Goal: Task Accomplishment & Management: Complete application form

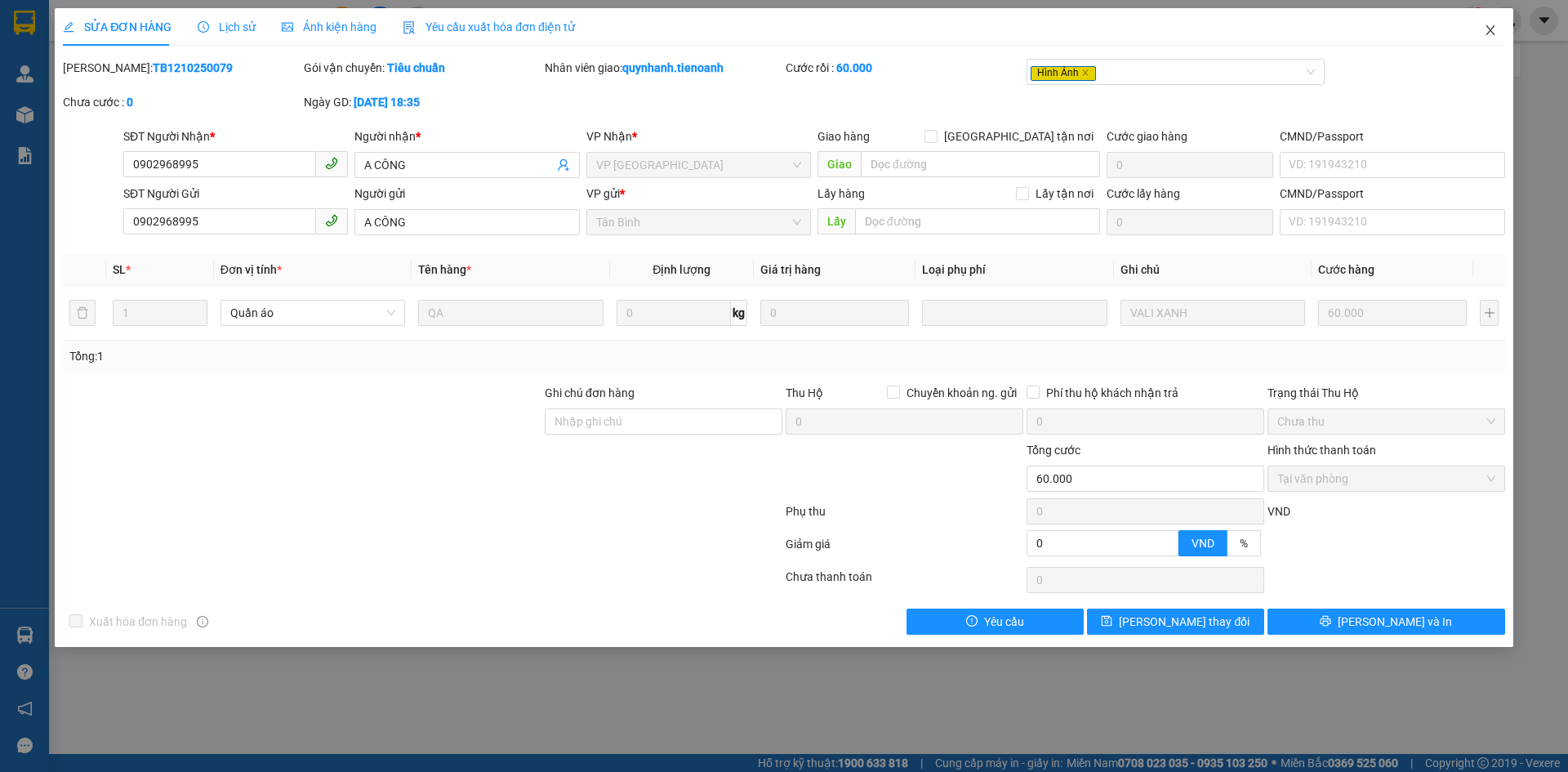
click at [1494, 29] on icon "close" at bounding box center [1490, 29] width 13 height 13
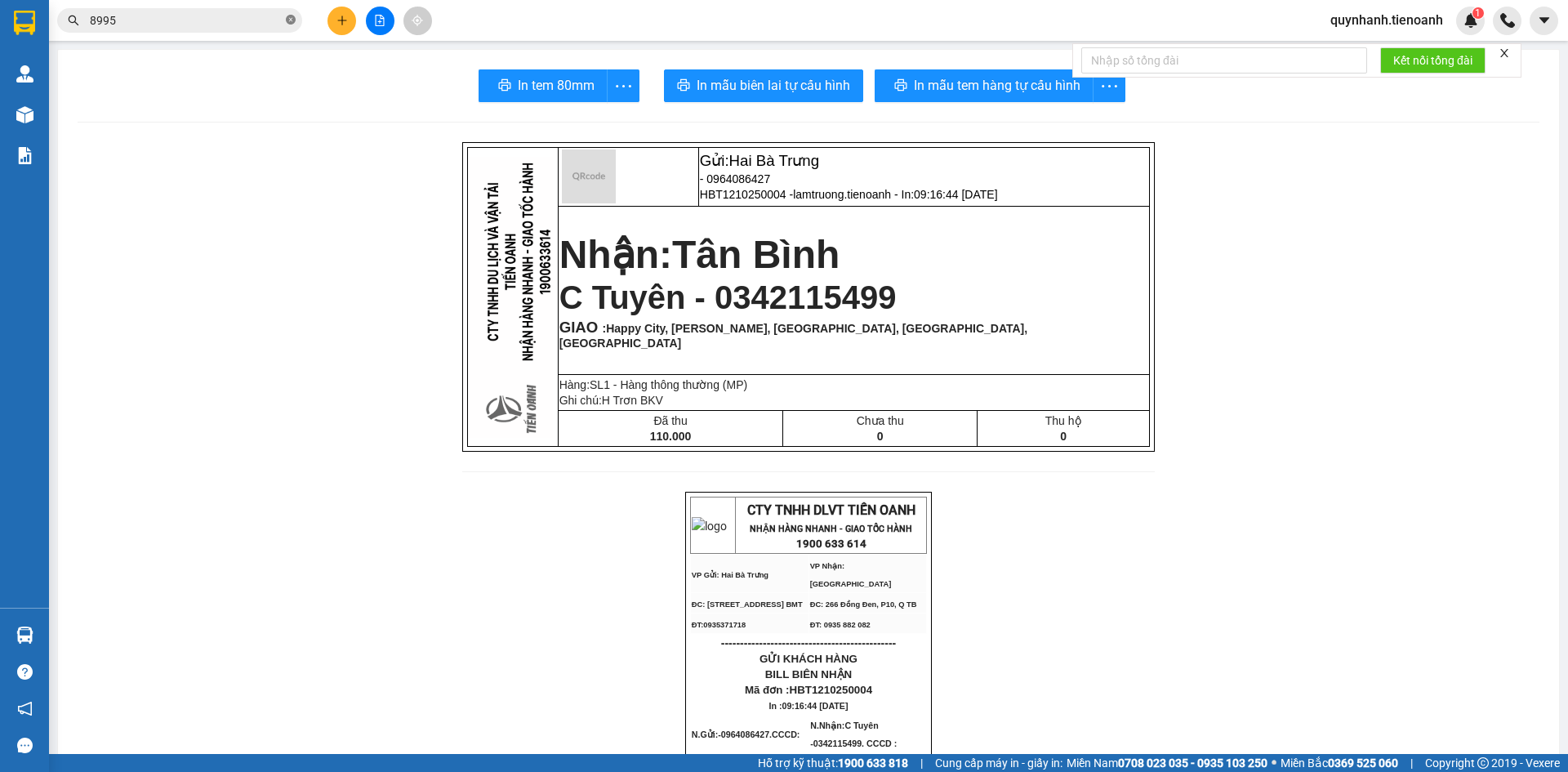
click at [295, 15] on span at bounding box center [291, 20] width 10 height 16
paste input "0909930994"
type input "0909930994"
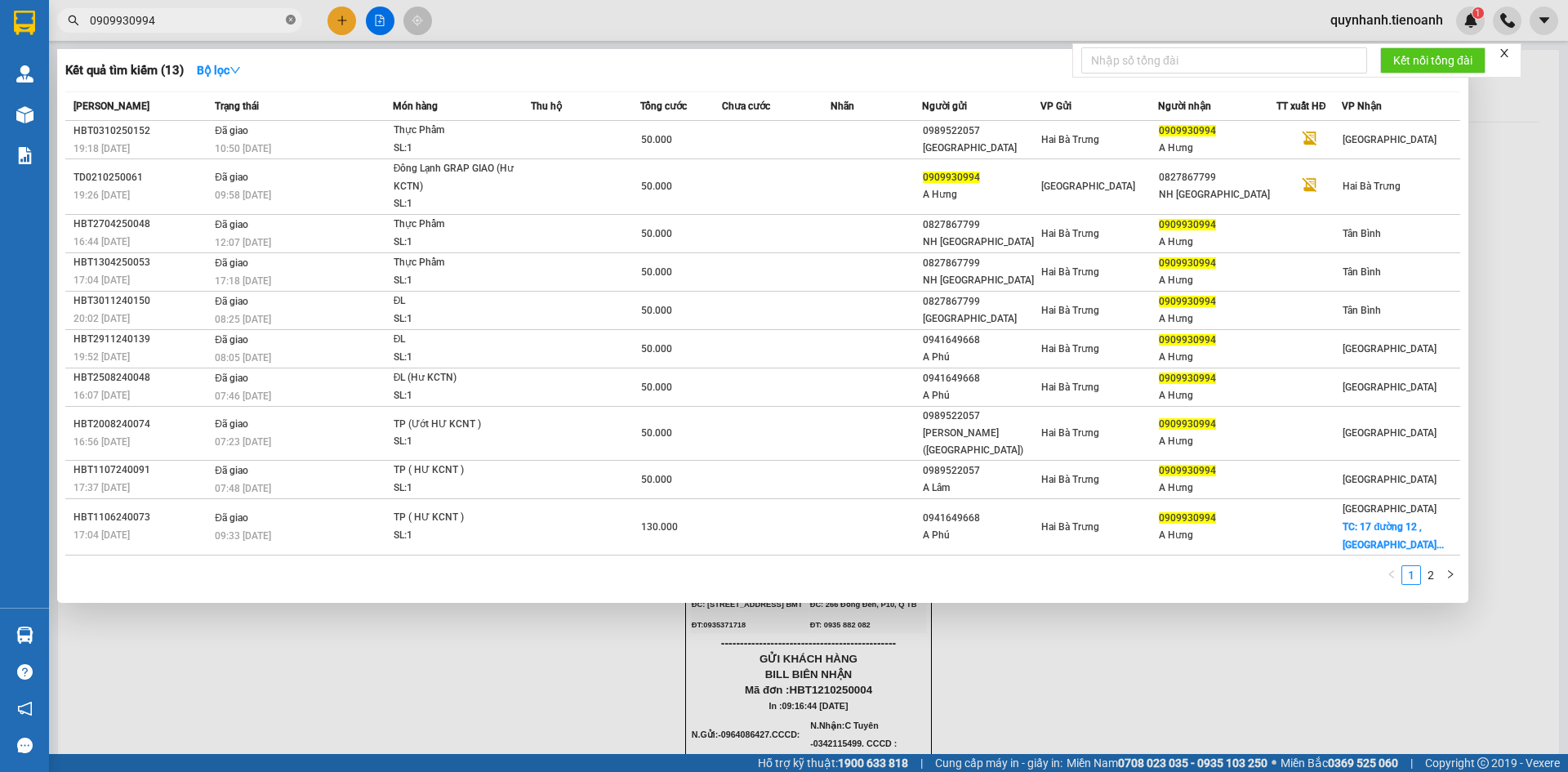
click at [289, 18] on icon "close-circle" at bounding box center [291, 19] width 10 height 10
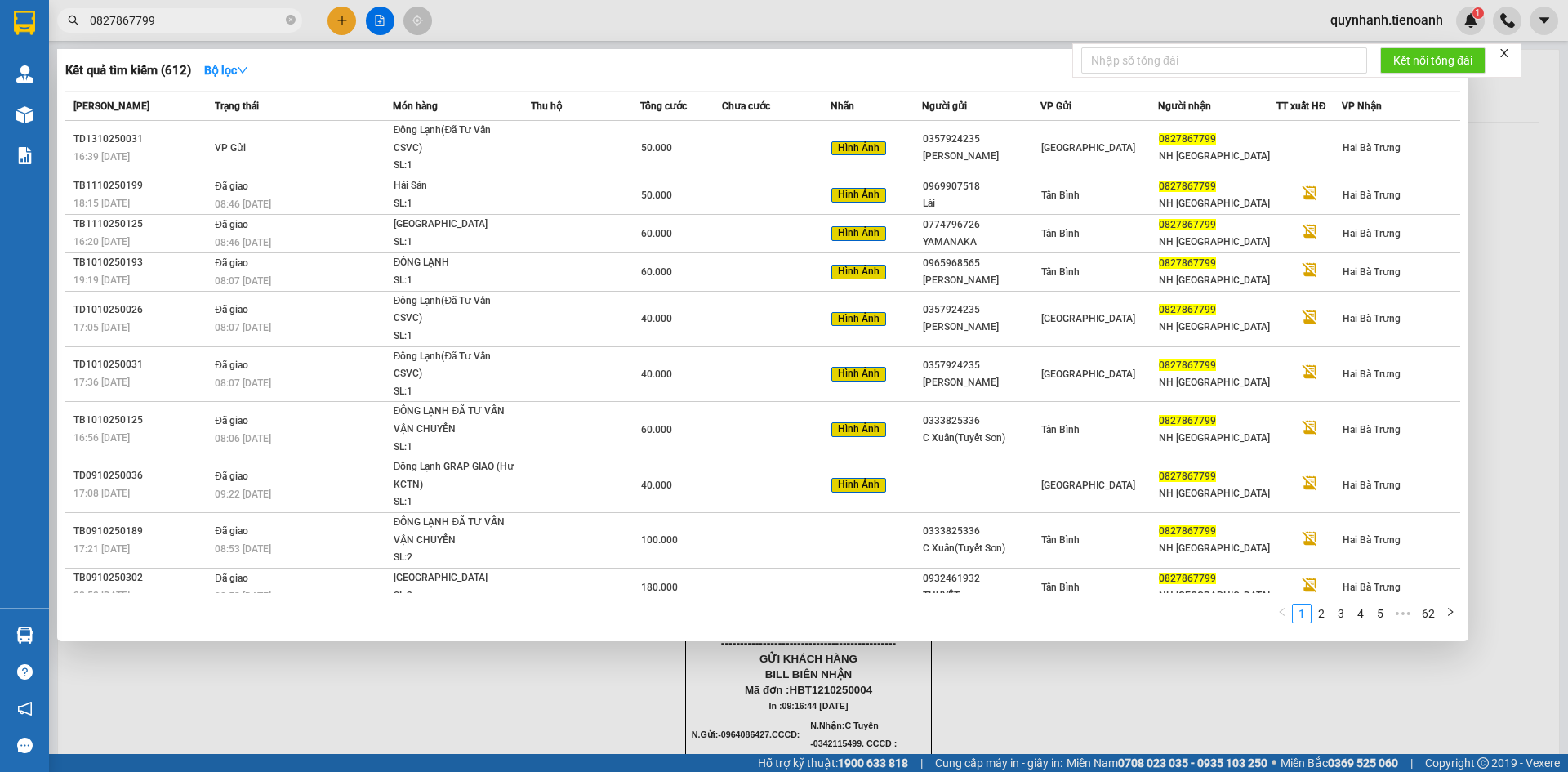
type input "0827867799"
click at [287, 23] on icon "close-circle" at bounding box center [291, 19] width 10 height 10
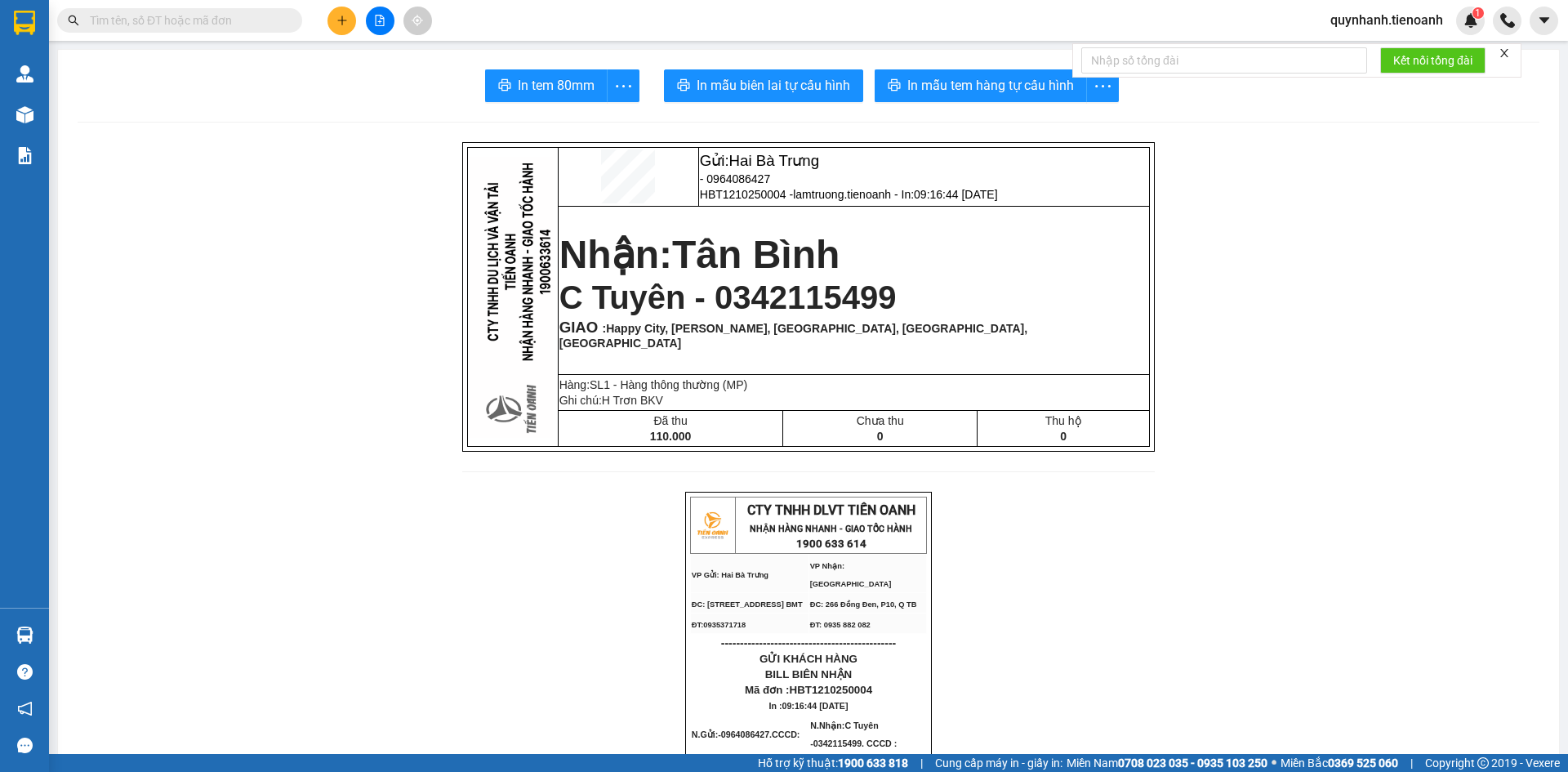
paste input "0945427113"
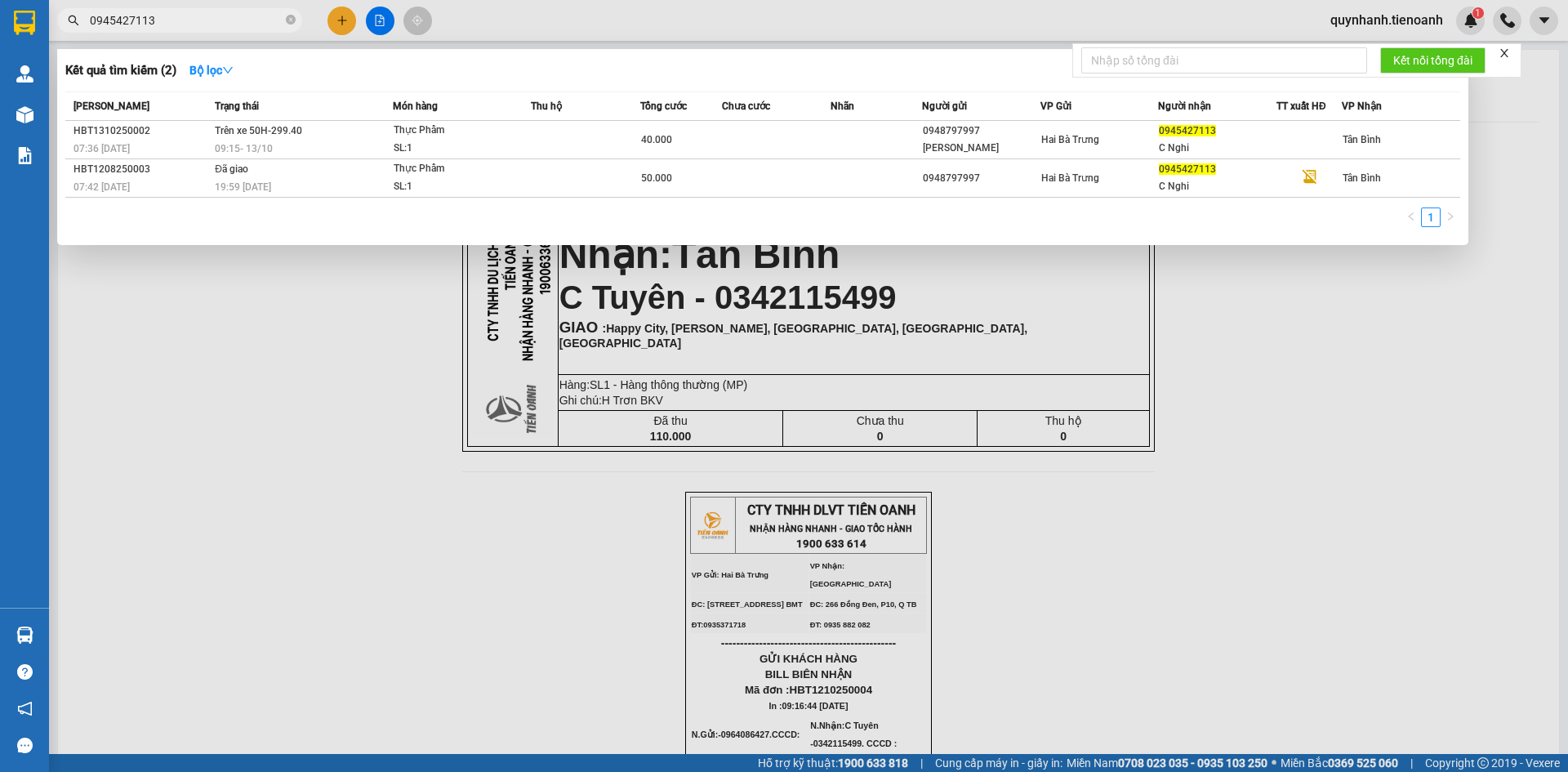
type input "0945427113"
click at [337, 23] on div at bounding box center [784, 386] width 1568 height 772
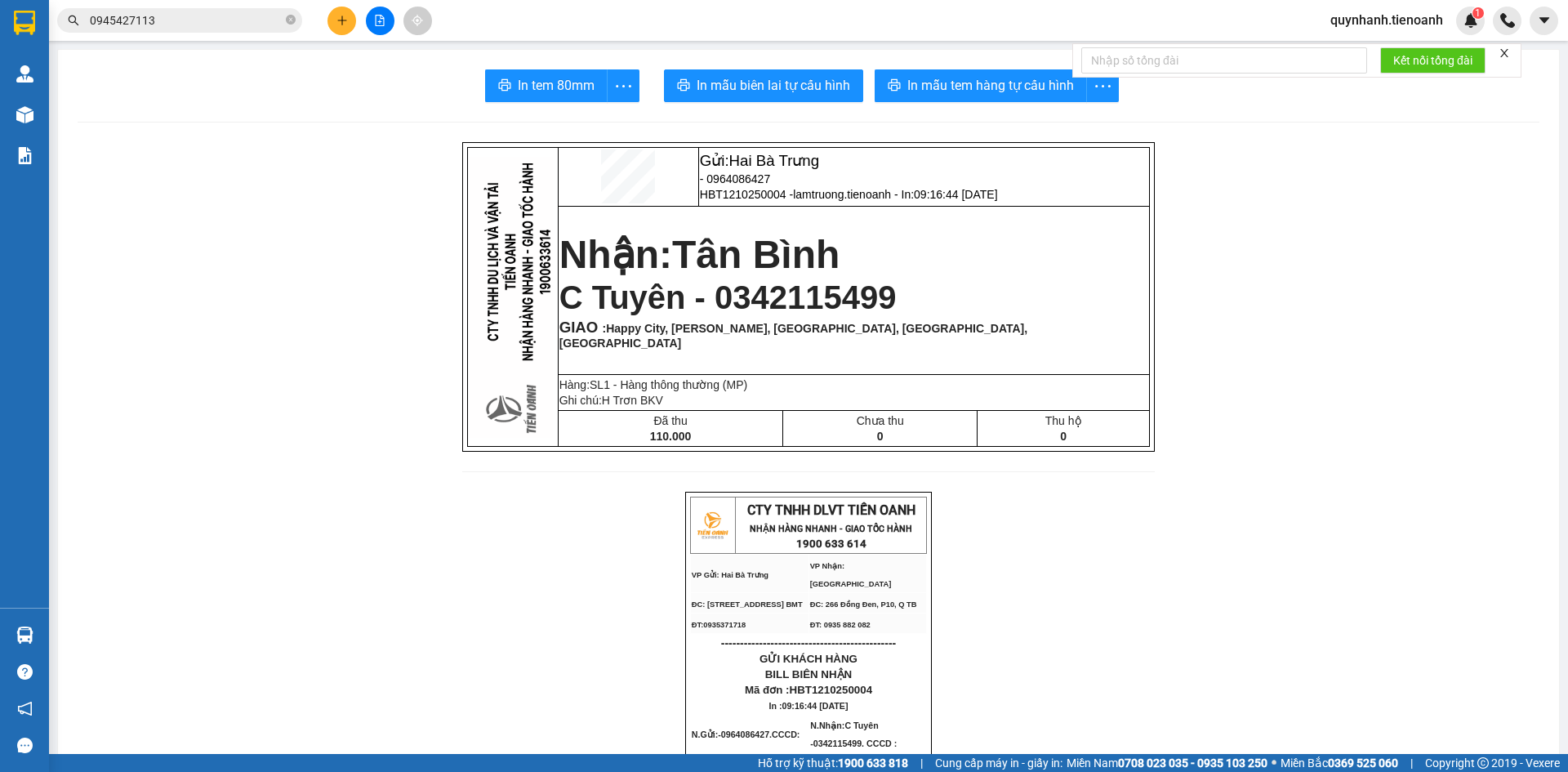
click at [348, 22] on button at bounding box center [341, 20] width 28 height 28
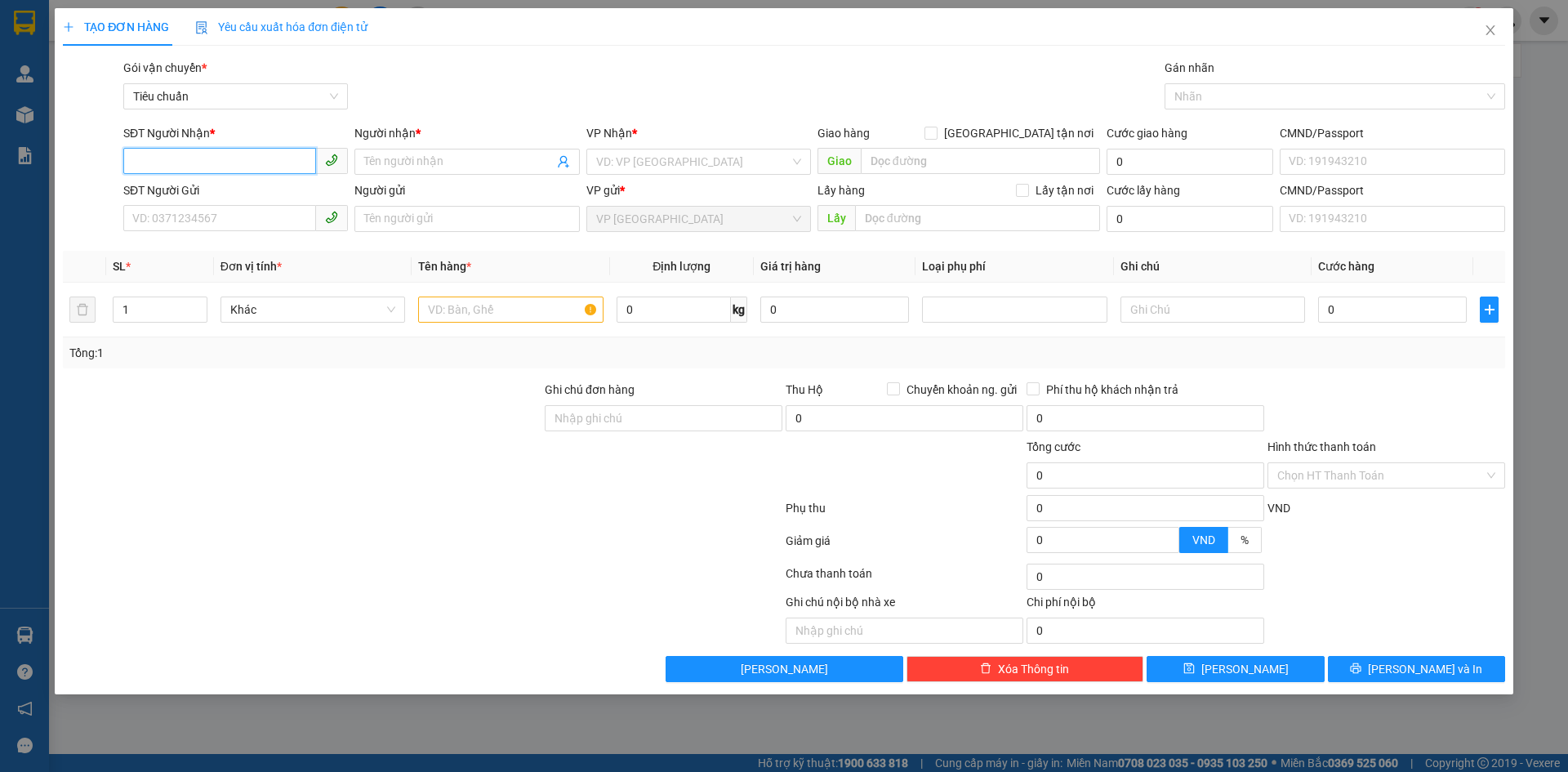
click at [202, 164] on input "SĐT Người Nhận *" at bounding box center [220, 160] width 192 height 26
type input "09"
click at [198, 228] on input "SĐT Người Gửi" at bounding box center [220, 218] width 192 height 26
type input "0335203253"
click at [241, 254] on div "0335203253 - A Giang" at bounding box center [235, 252] width 205 height 18
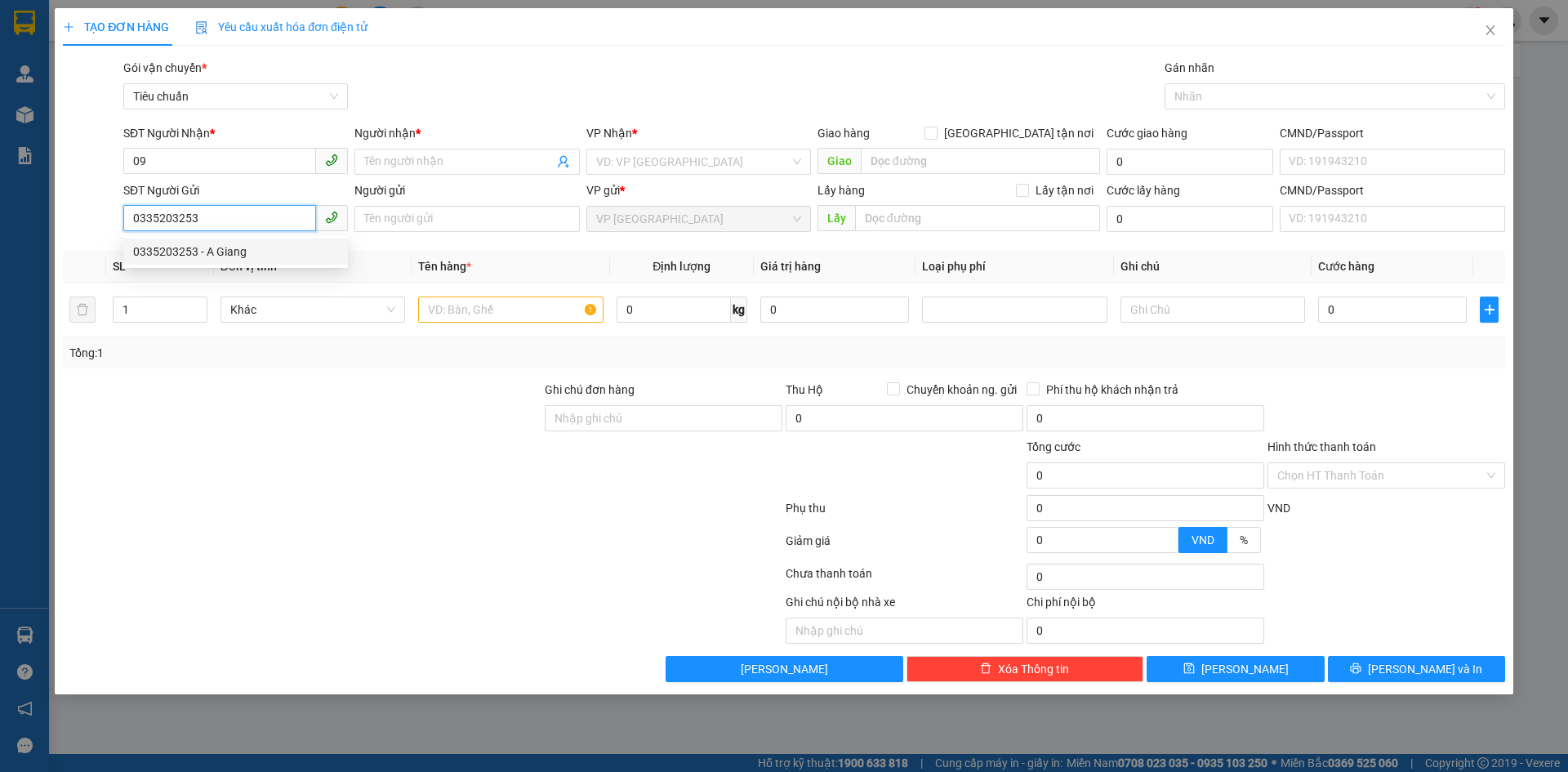
type input "A Giang"
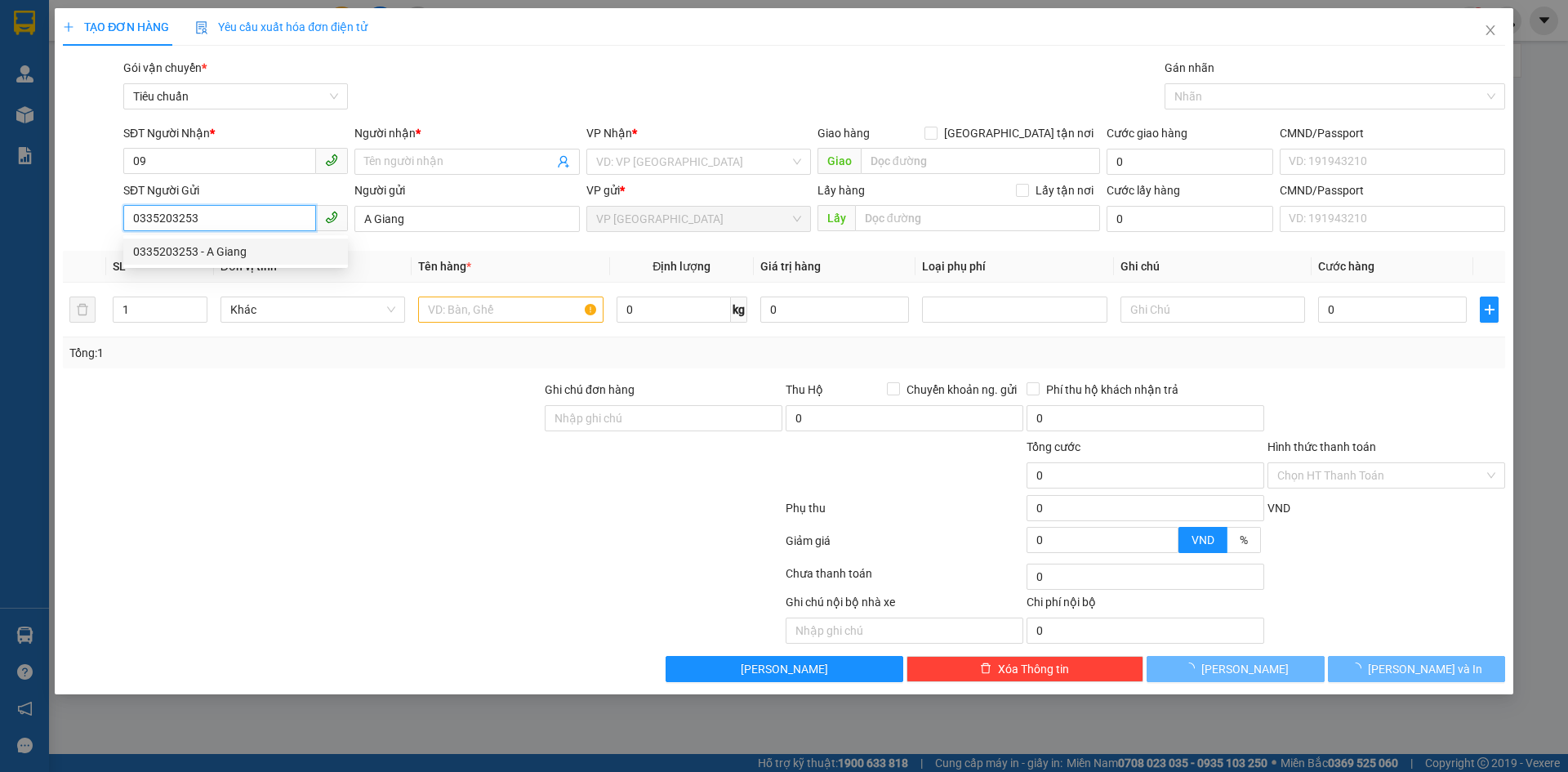
type input "40.000"
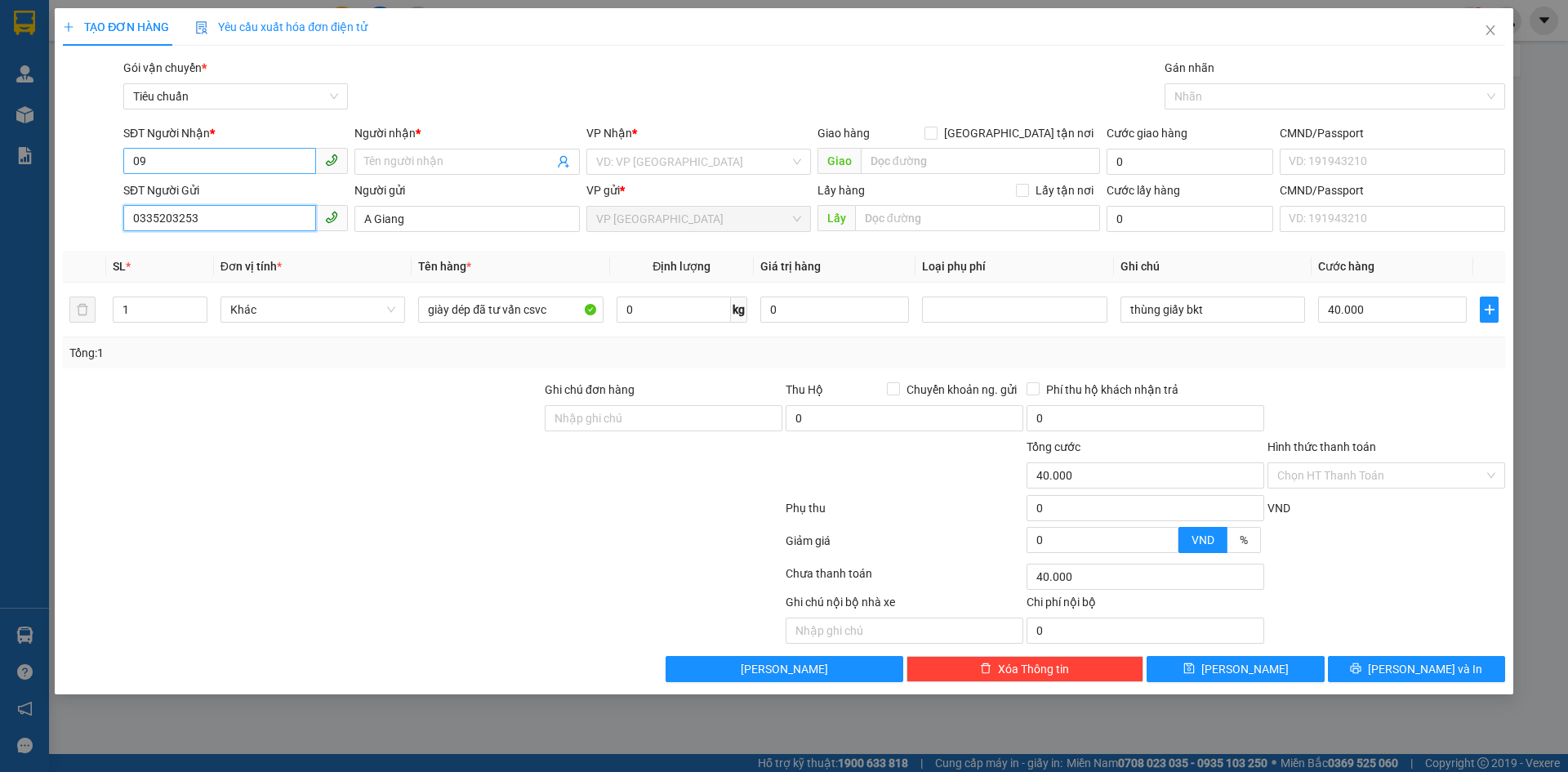
type input "0335203253"
click at [247, 165] on input "09" at bounding box center [220, 160] width 192 height 26
click at [237, 190] on div "0964873016 - A Quang" at bounding box center [235, 194] width 205 height 18
type input "0964873016"
type input "A Quang"
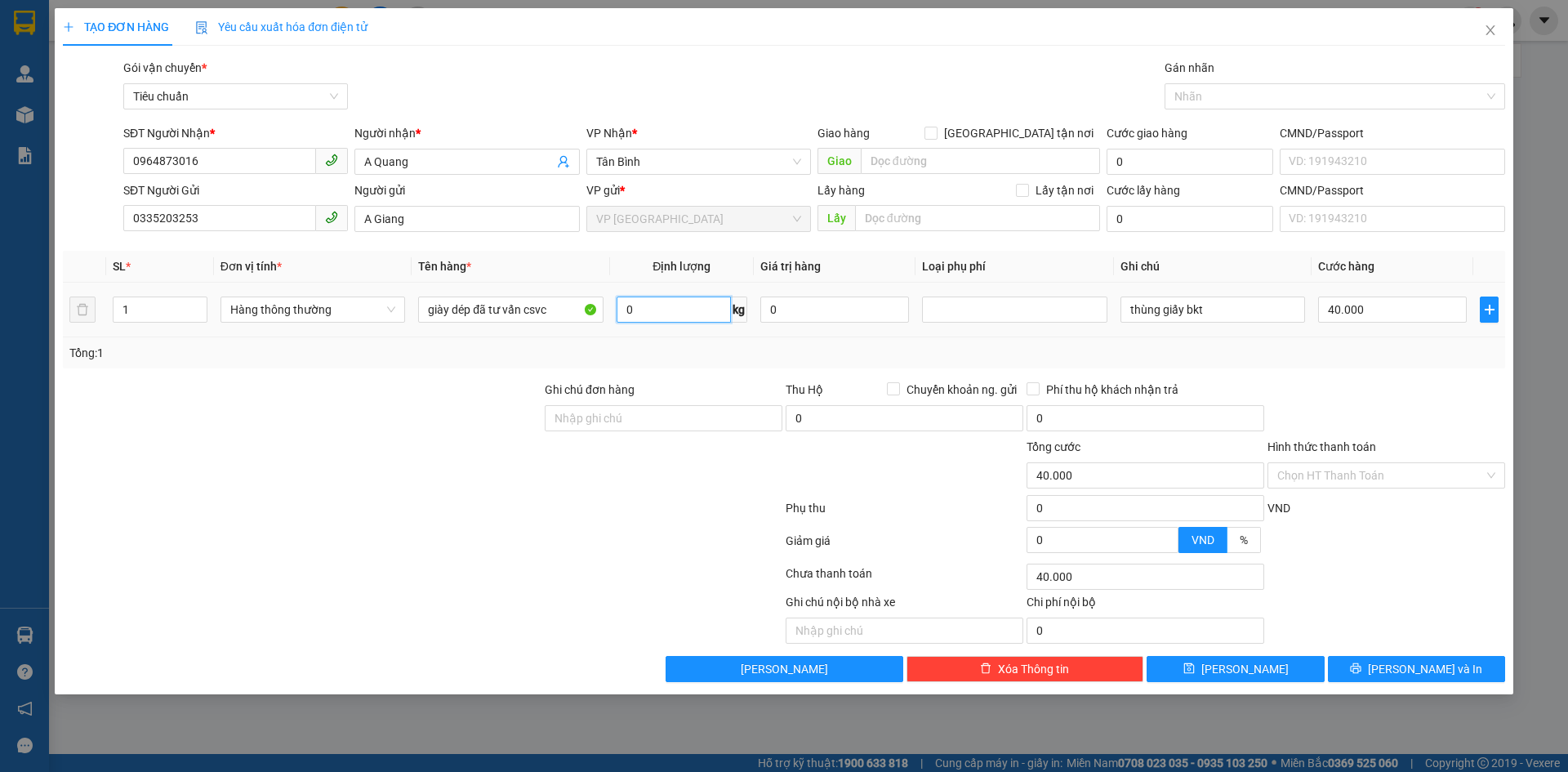
click at [675, 309] on input "0" at bounding box center [674, 309] width 115 height 26
type input "13"
click at [692, 360] on div "Tổng: 1" at bounding box center [784, 353] width 1430 height 18
type input "50.000"
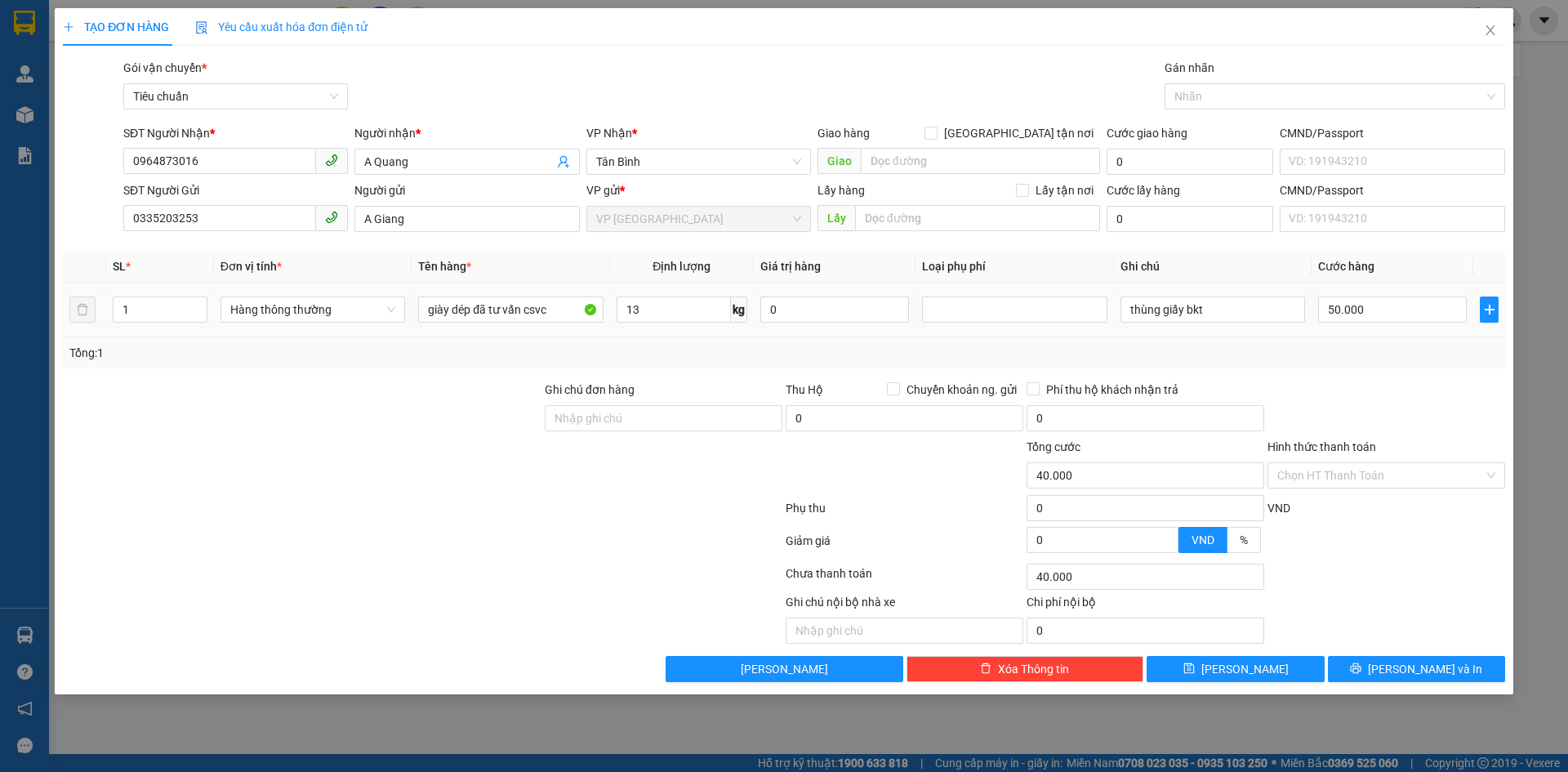
type input "50.000"
drag, startPoint x: 1265, startPoint y: 311, endPoint x: 1119, endPoint y: 333, distance: 147.6
click at [1119, 333] on td "thùng giấy bkt" at bounding box center [1212, 310] width 197 height 54
type input "bao trắng"
click at [1384, 478] on input "Hình thức thanh toán" at bounding box center [1380, 474] width 207 height 24
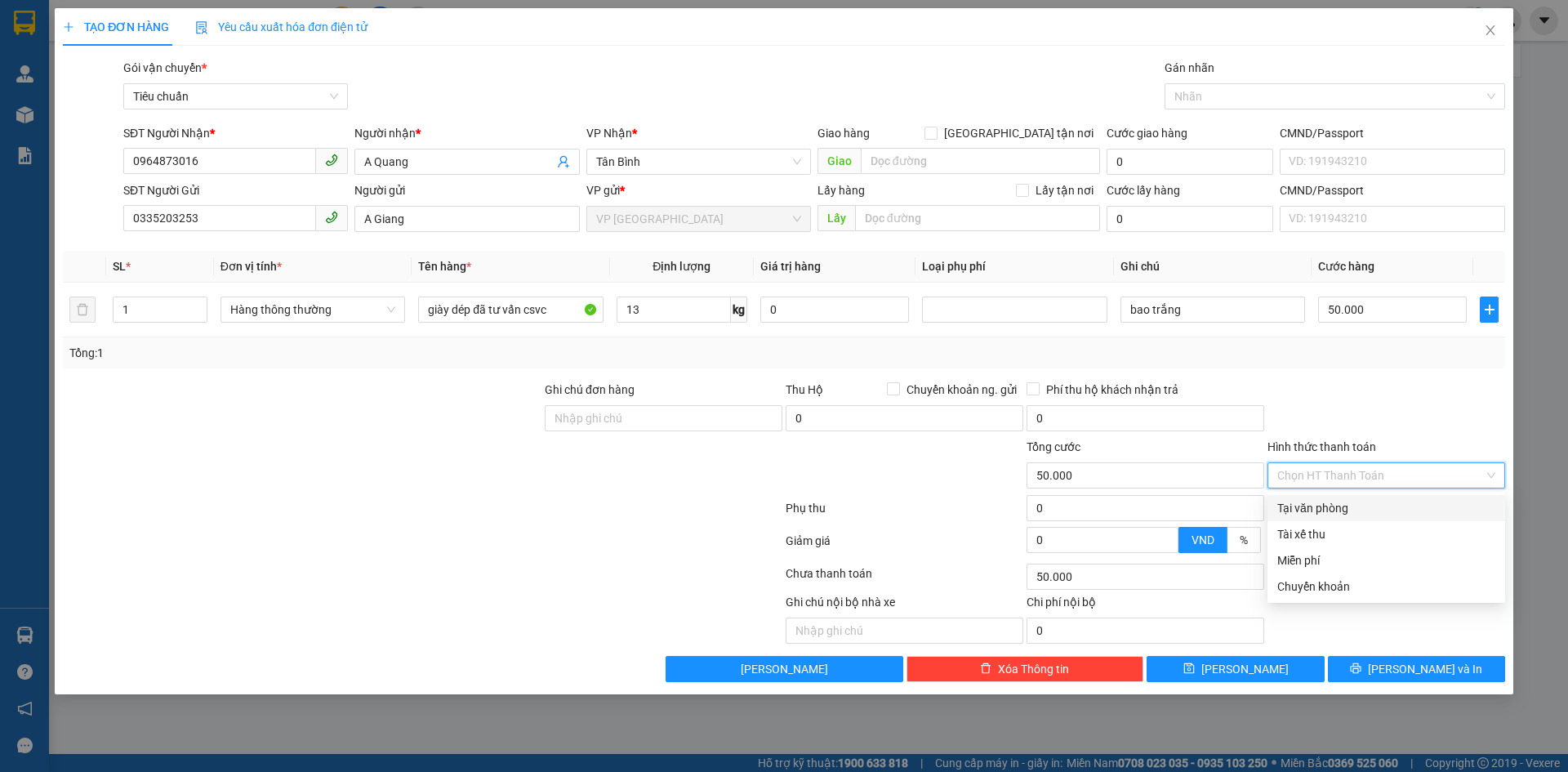
click at [1333, 507] on div "Tại văn phòng" at bounding box center [1386, 508] width 218 height 18
type input "0"
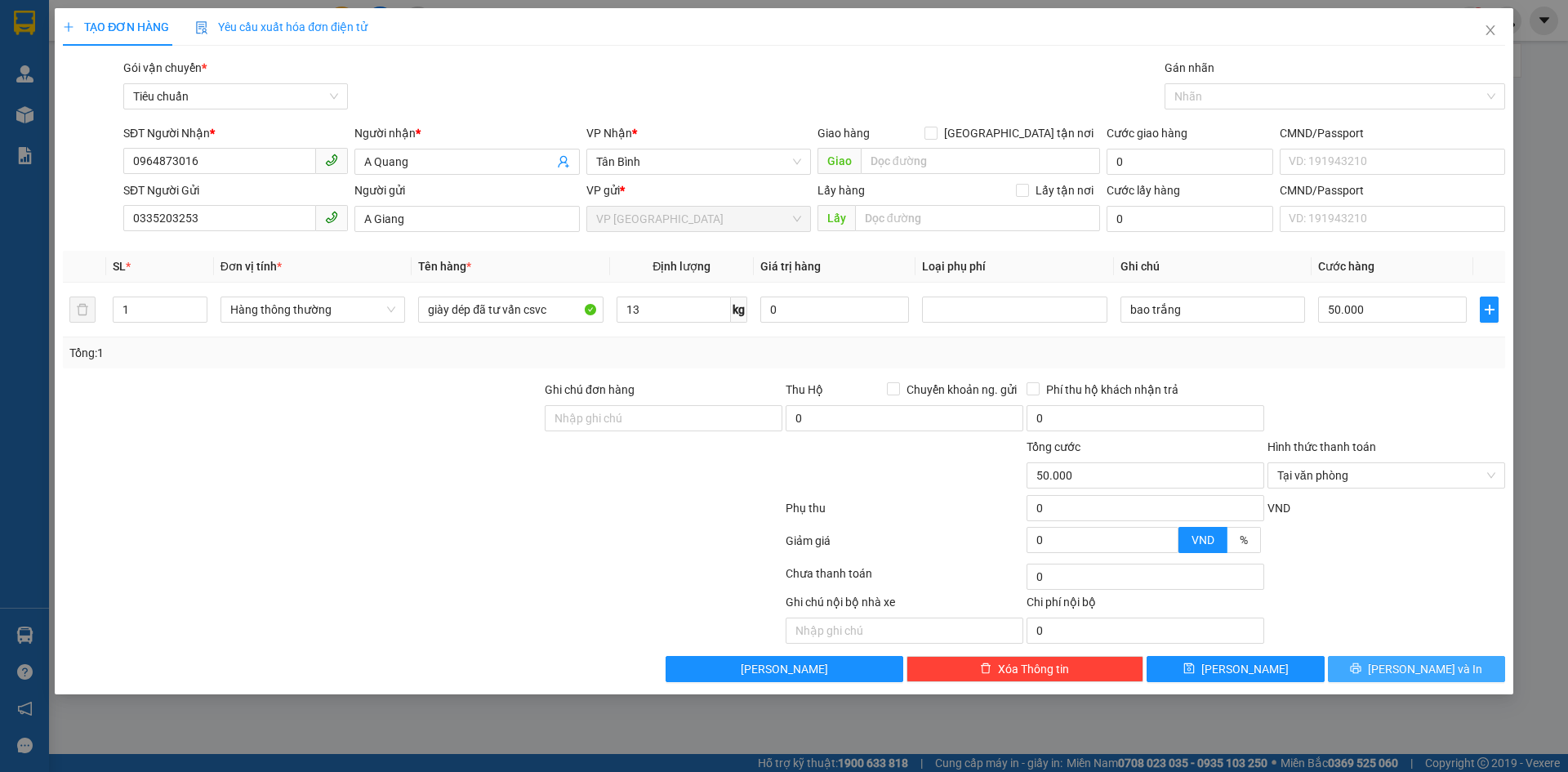
drag, startPoint x: 1398, startPoint y: 670, endPoint x: 1318, endPoint y: 616, distance: 96.5
click at [1398, 668] on button "[PERSON_NAME] và In" at bounding box center [1416, 669] width 177 height 26
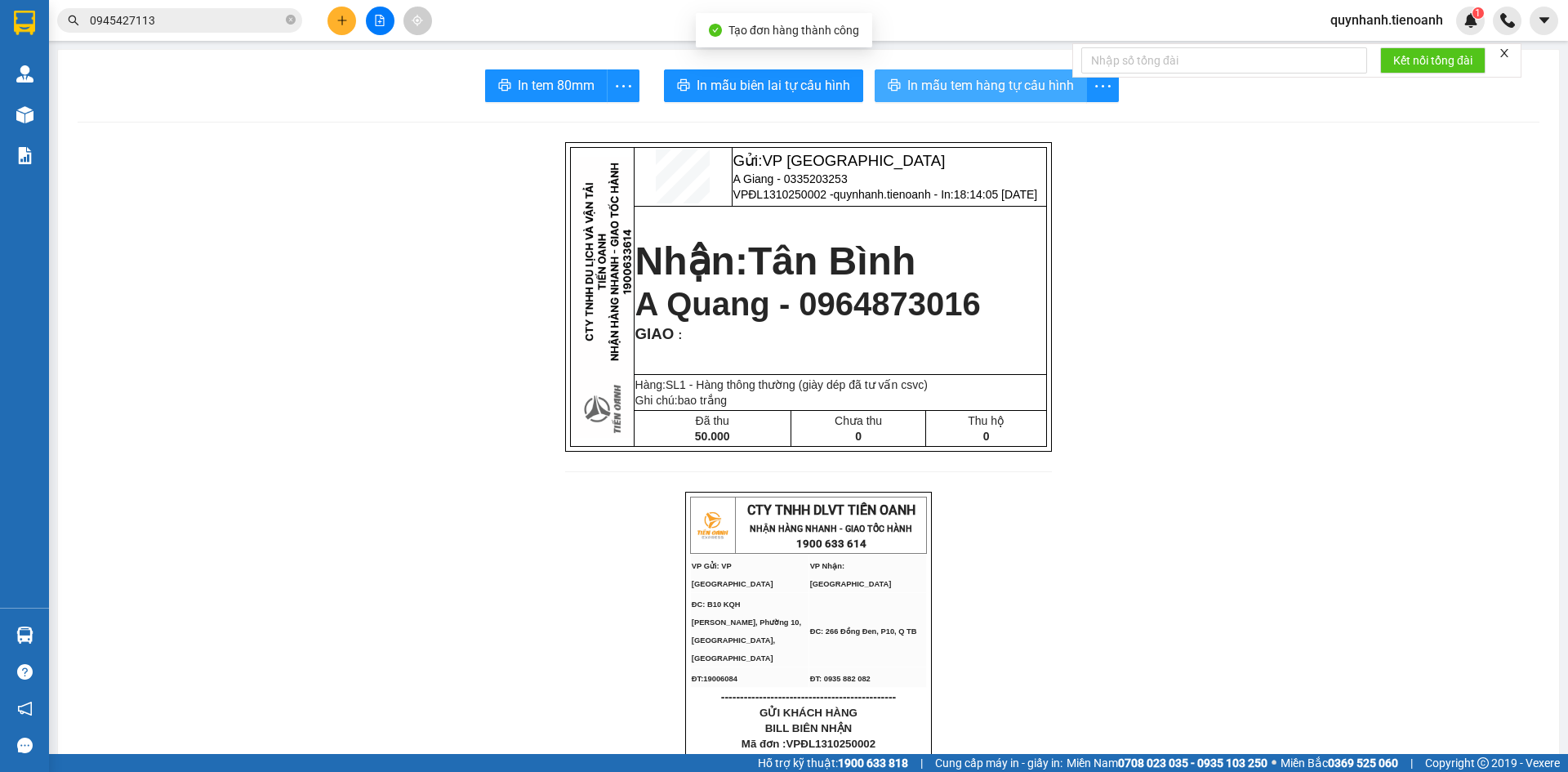
click at [988, 88] on span "In mẫu tem hàng tự cấu hình" at bounding box center [991, 85] width 166 height 20
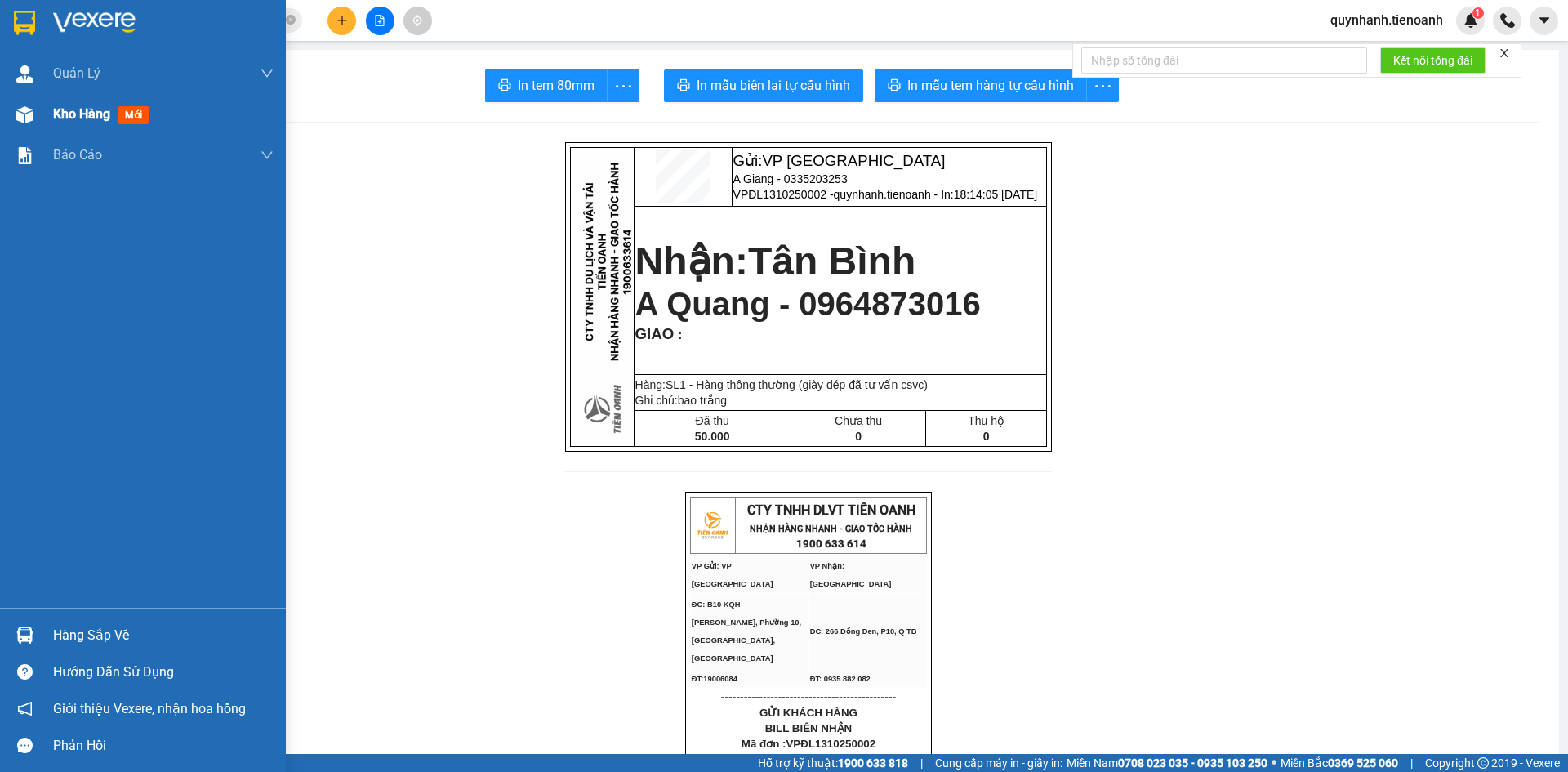
click at [74, 118] on span "Kho hàng" at bounding box center [82, 114] width 57 height 16
